Goal: Communication & Community: Answer question/provide support

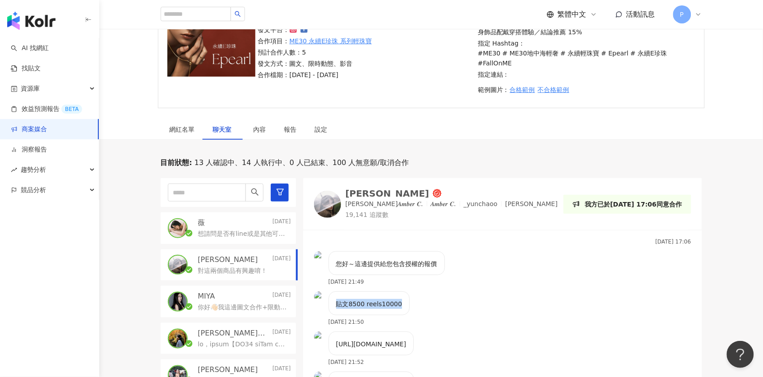
scroll to position [97, 0]
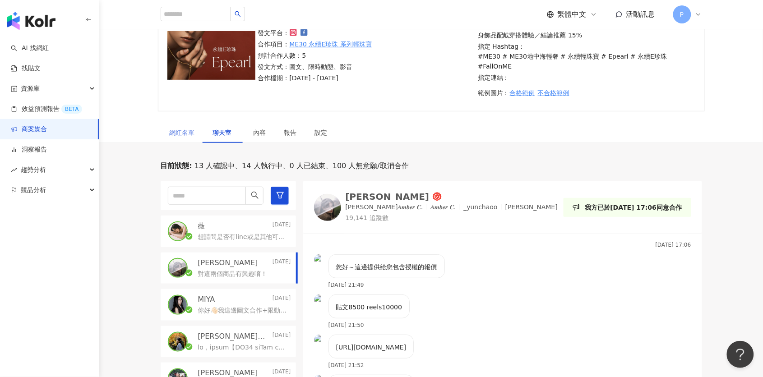
click at [183, 130] on div "網紅名單" at bounding box center [182, 132] width 43 height 21
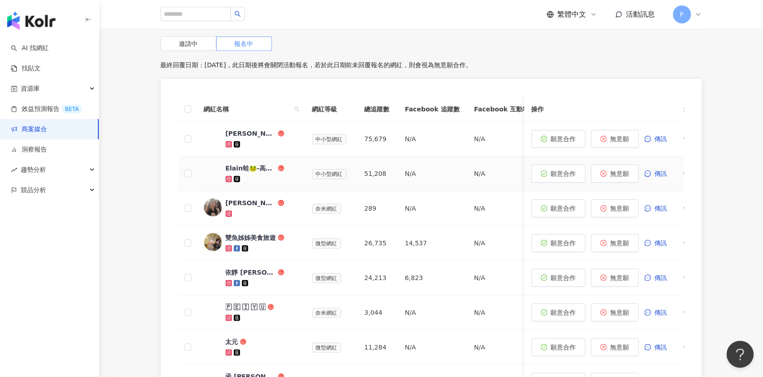
scroll to position [292, 0]
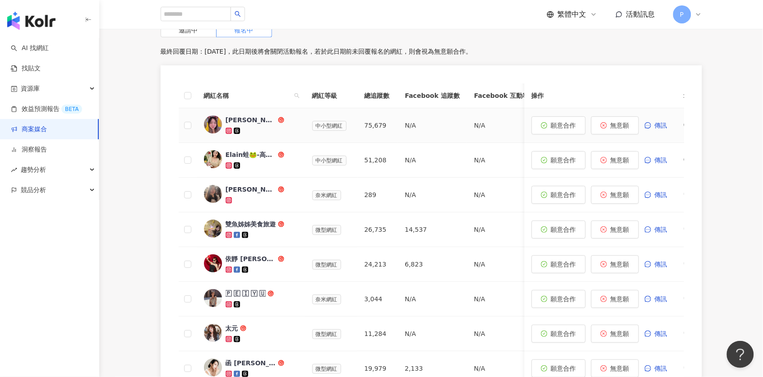
click at [229, 129] on icon at bounding box center [228, 131] width 5 height 5
click at [228, 162] on icon at bounding box center [228, 165] width 6 height 6
click at [229, 198] on icon at bounding box center [228, 199] width 3 height 3
click at [230, 233] on icon at bounding box center [228, 235] width 5 height 5
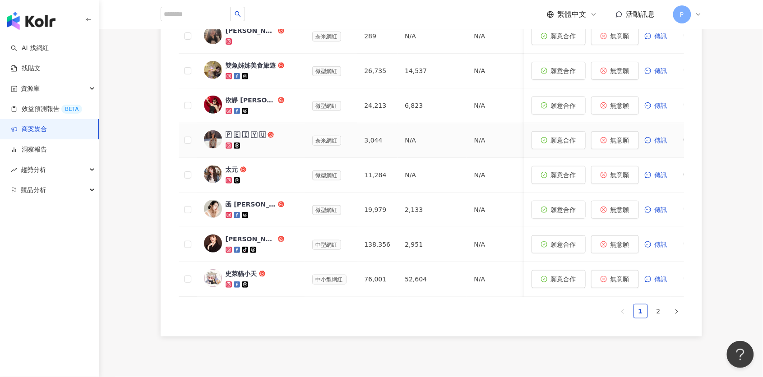
scroll to position [453, 0]
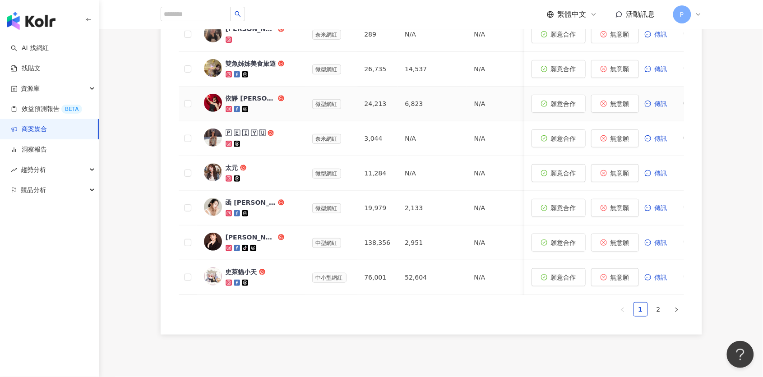
click at [230, 107] on icon at bounding box center [228, 109] width 5 height 5
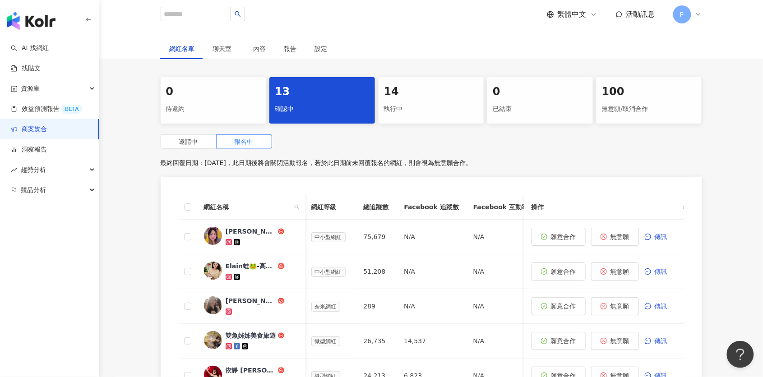
scroll to position [114, 0]
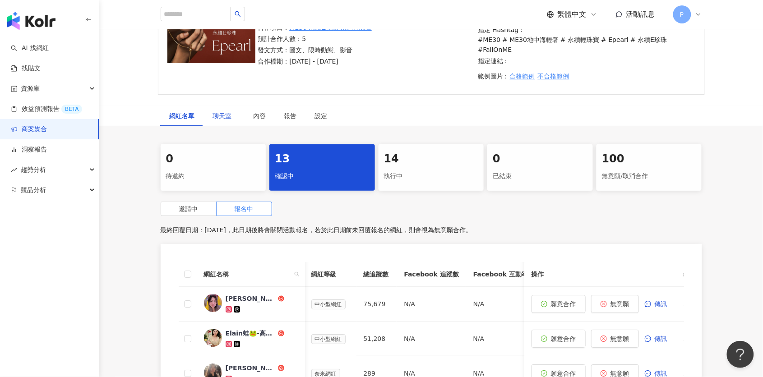
click at [229, 113] on span "聊天室" at bounding box center [224, 116] width 23 height 6
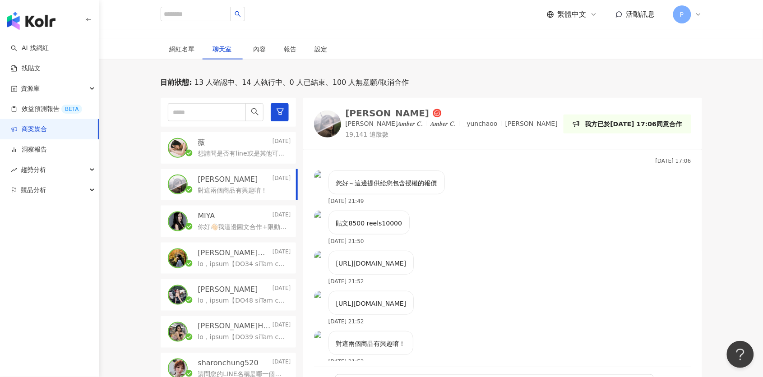
scroll to position [163, 0]
drag, startPoint x: 335, startPoint y: 243, endPoint x: 521, endPoint y: 244, distance: 186.3
click at [521, 251] on div "[URL][DOMAIN_NAME] [DATE] 21:52" at bounding box center [502, 271] width 399 height 40
copy p "[URL][DOMAIN_NAME]"
drag, startPoint x: 337, startPoint y: 281, endPoint x: 525, endPoint y: 281, distance: 188.5
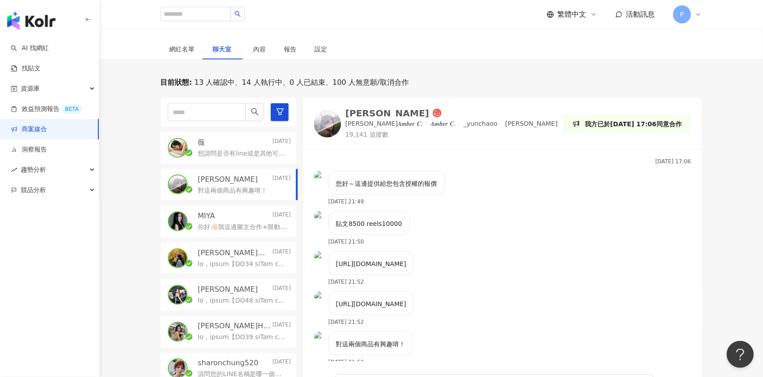
click at [525, 291] on div "[URL][DOMAIN_NAME] [DATE] 21:52" at bounding box center [502, 311] width 399 height 40
copy p "[URL][DOMAIN_NAME]"
